Goal: Use online tool/utility

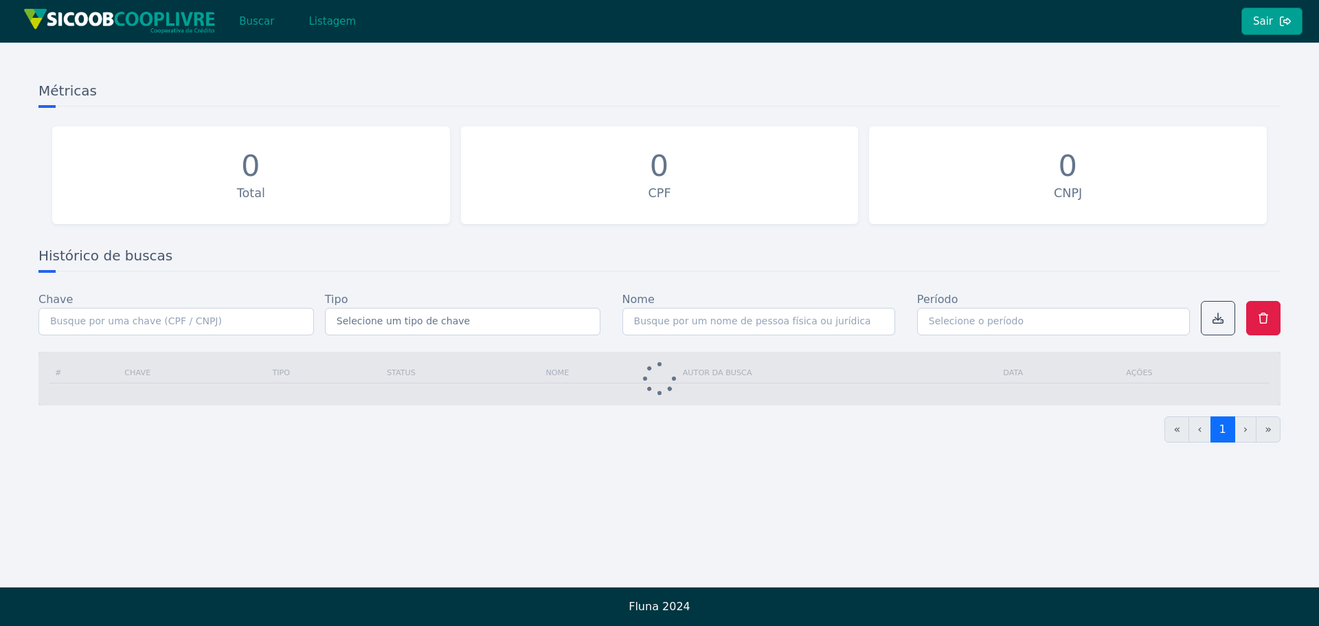
click at [251, 23] on button "Buscar" at bounding box center [256, 21] width 58 height 27
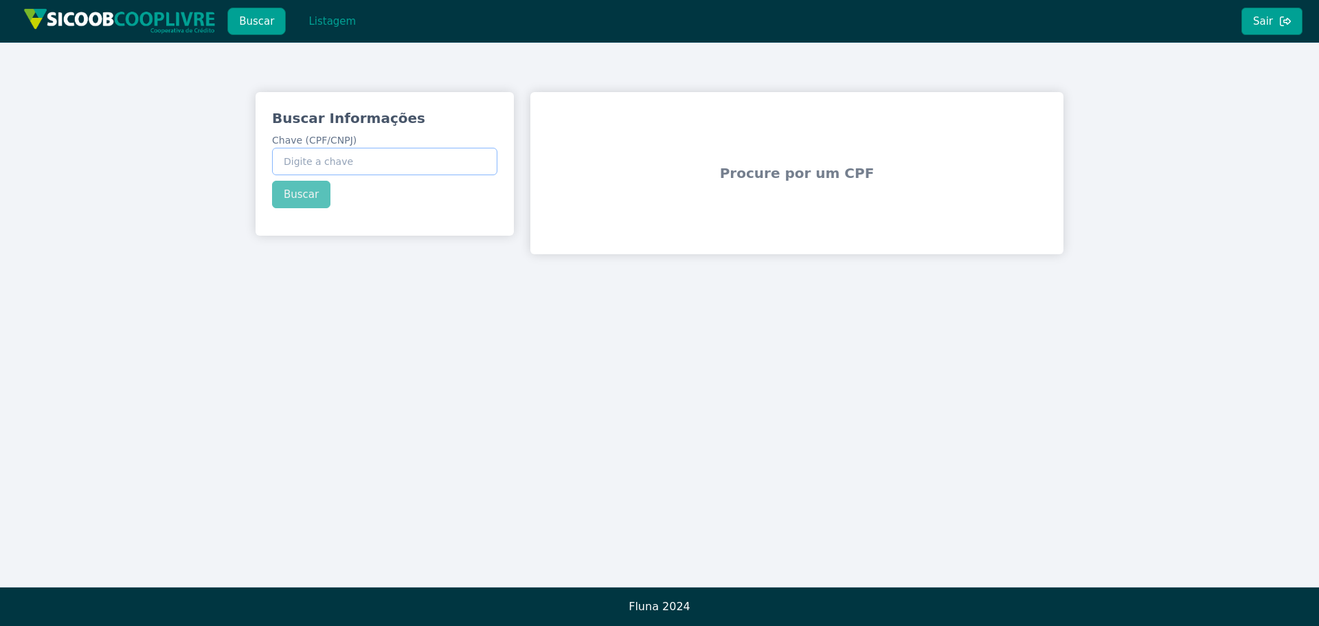
click at [370, 158] on input "Chave (CPF/CNPJ)" at bounding box center [384, 161] width 225 height 27
paste input "47.696.134/0001-52"
type input "47.696.134/0001-52"
click at [296, 197] on div "Buscar Informações Chave (CPF/CNPJ) 47.696.134/0001-52 Buscar" at bounding box center [385, 158] width 258 height 133
click at [296, 197] on button "Buscar" at bounding box center [301, 194] width 58 height 27
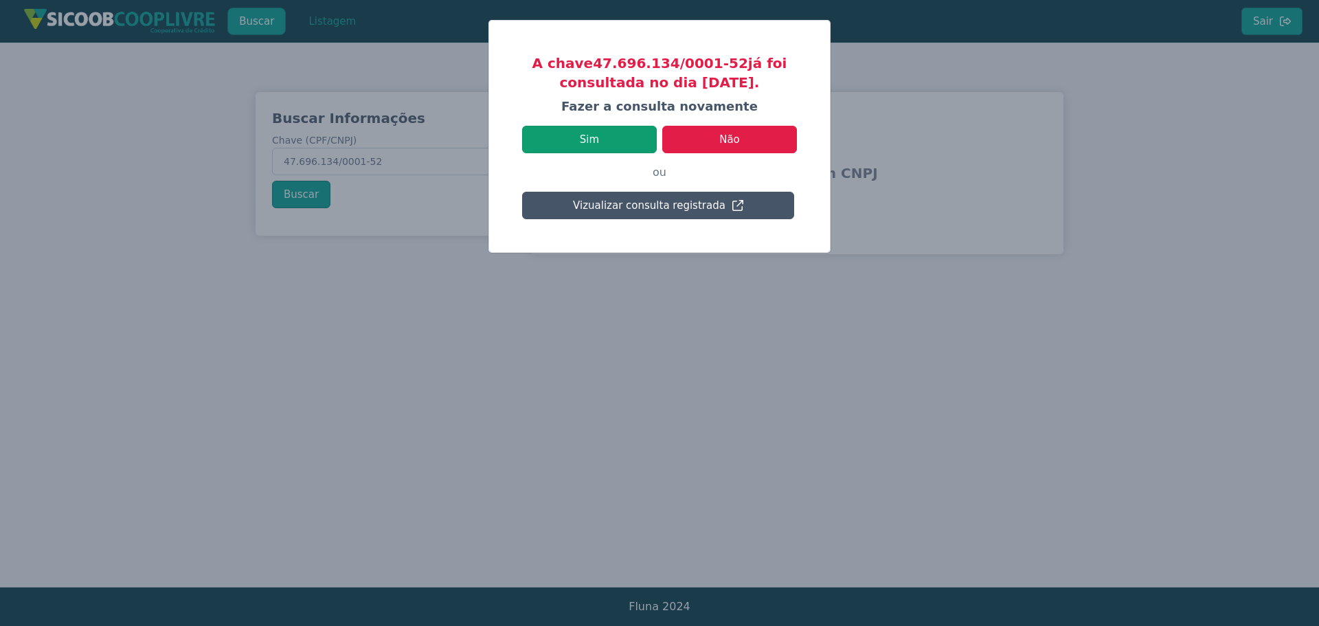
click at [579, 142] on button "Sim" at bounding box center [589, 139] width 135 height 27
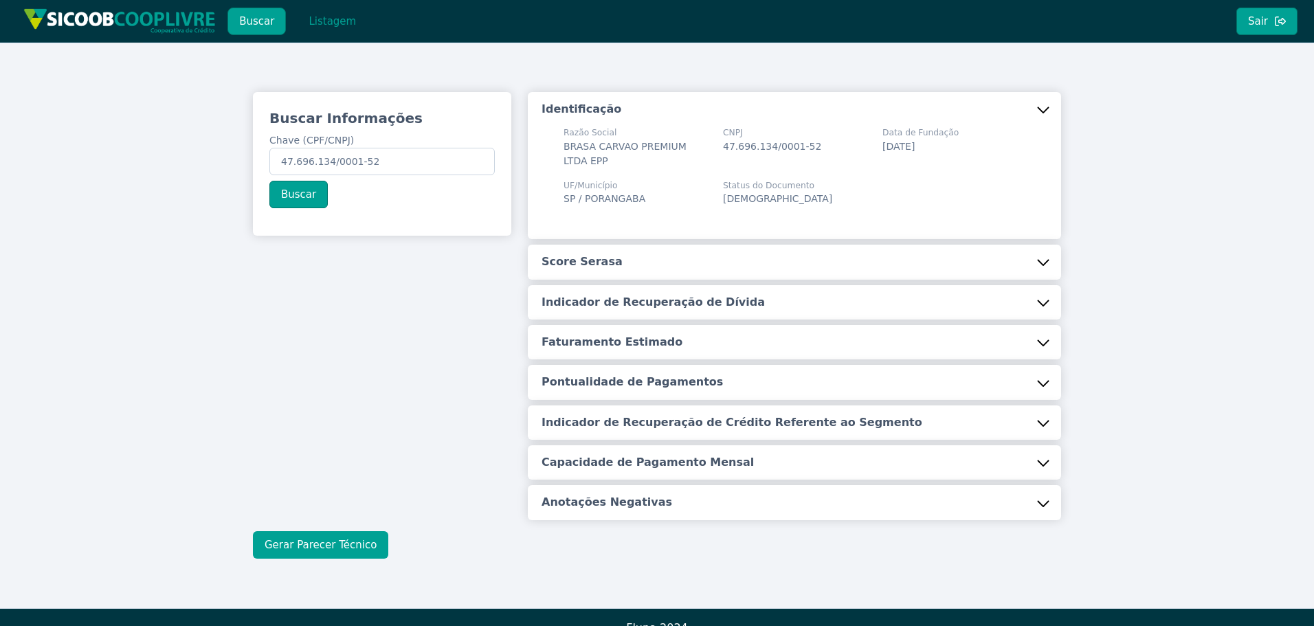
click at [285, 552] on button "Gerar Parecer Técnico" at bounding box center [320, 544] width 135 height 27
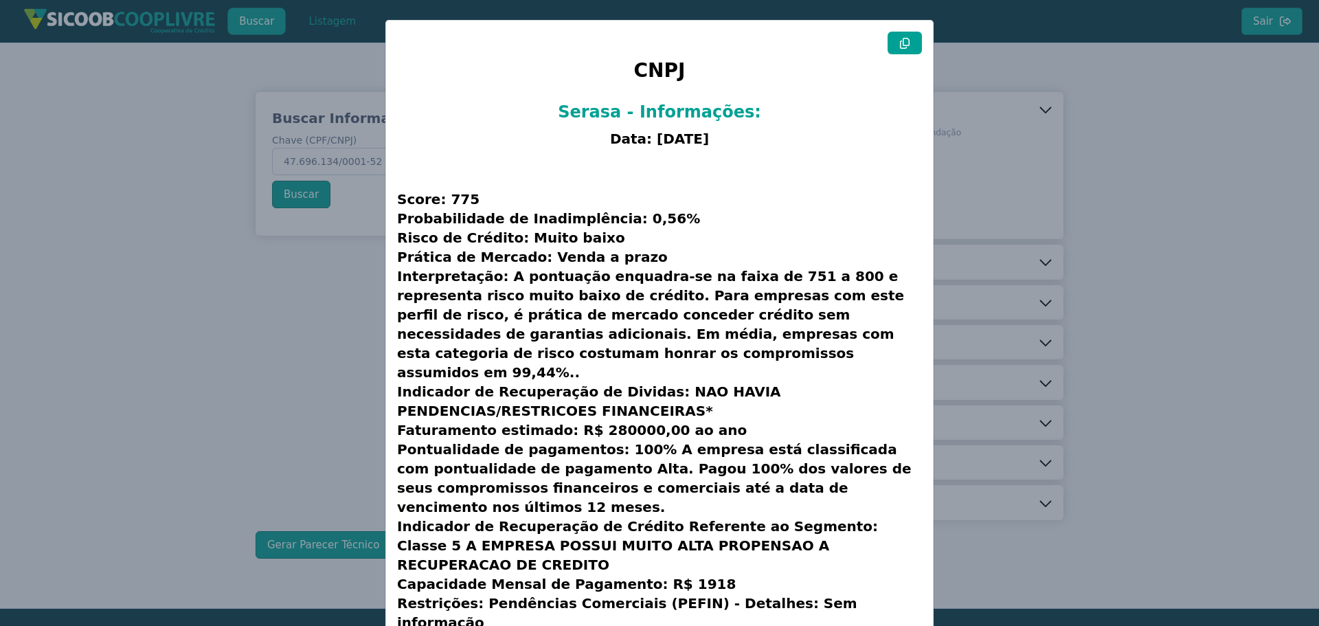
click at [901, 47] on icon at bounding box center [904, 43] width 11 height 11
